Goal: Transaction & Acquisition: Purchase product/service

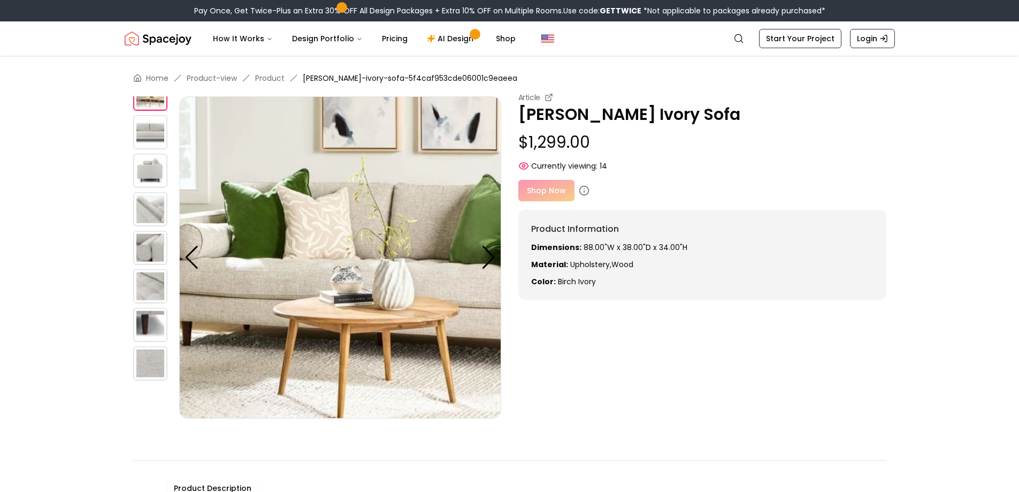
click at [152, 164] on img at bounding box center [150, 171] width 34 height 34
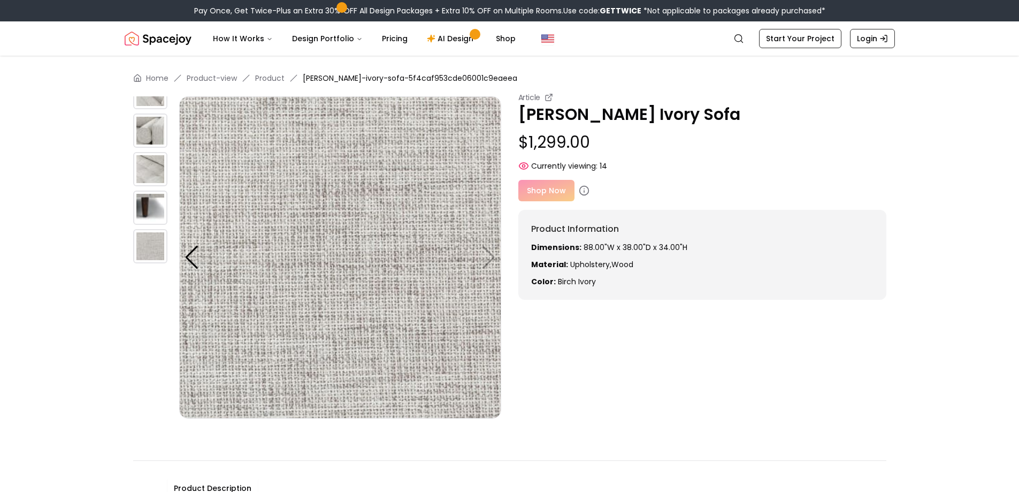
click at [150, 201] on img at bounding box center [150, 207] width 34 height 34
click at [151, 170] on img at bounding box center [150, 169] width 34 height 34
click at [144, 258] on img at bounding box center [150, 246] width 34 height 34
click at [148, 213] on img at bounding box center [150, 207] width 34 height 34
click at [149, 172] on img at bounding box center [150, 169] width 34 height 34
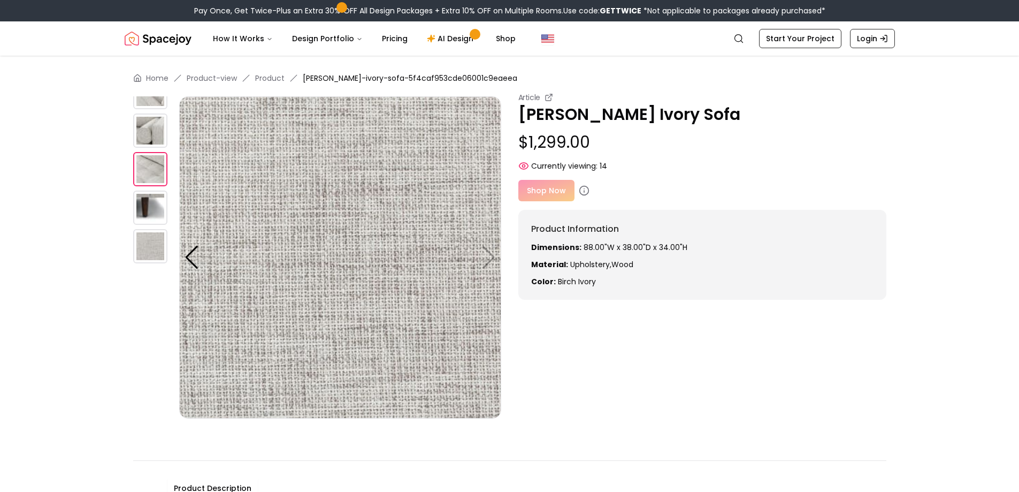
click at [153, 206] on img at bounding box center [150, 207] width 34 height 34
click at [192, 263] on div at bounding box center [192, 258] width 14 height 24
